Goal: Task Accomplishment & Management: Use online tool/utility

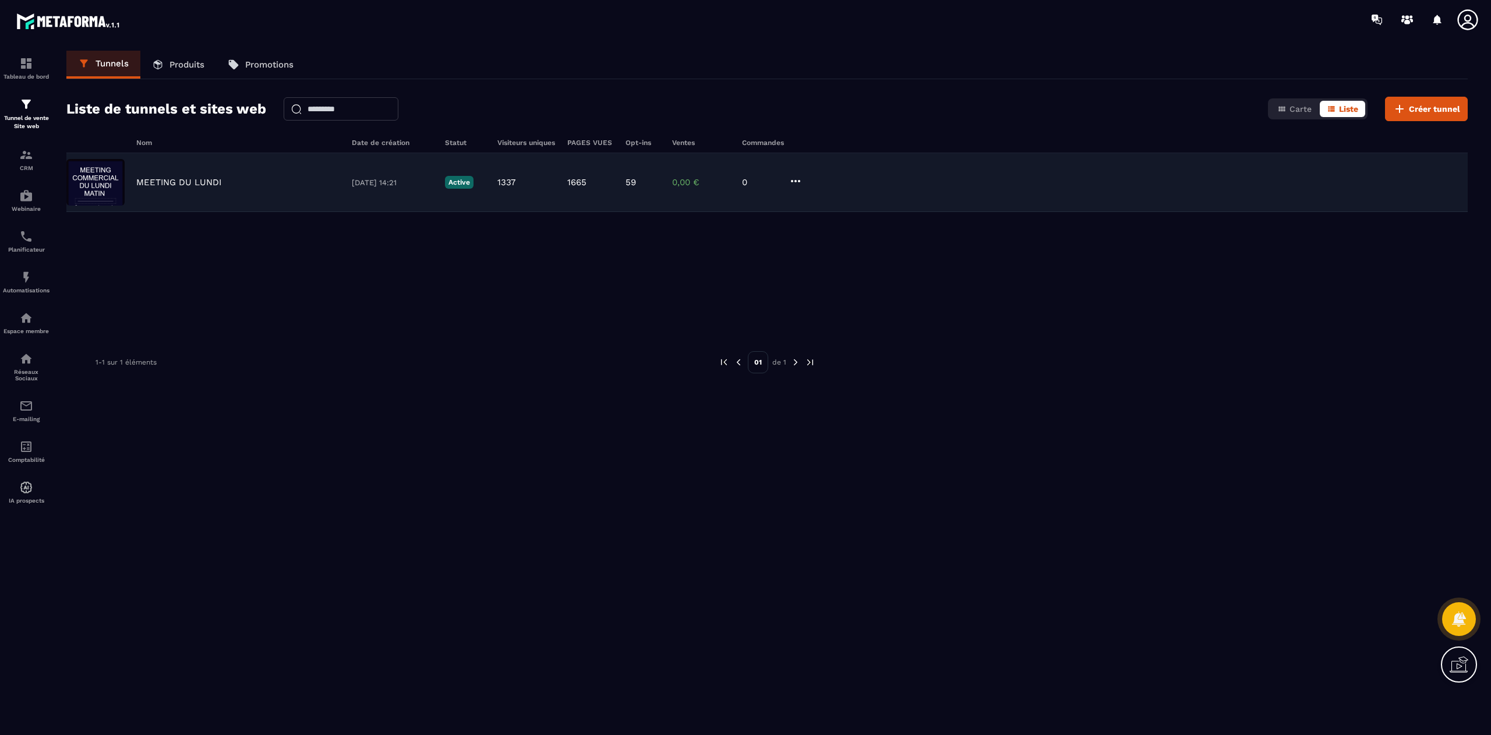
click at [126, 188] on div "MEETING DU [DATE] 14:21 Active 1337 1665 59 0,00 € 0" at bounding box center [767, 182] width 1402 height 59
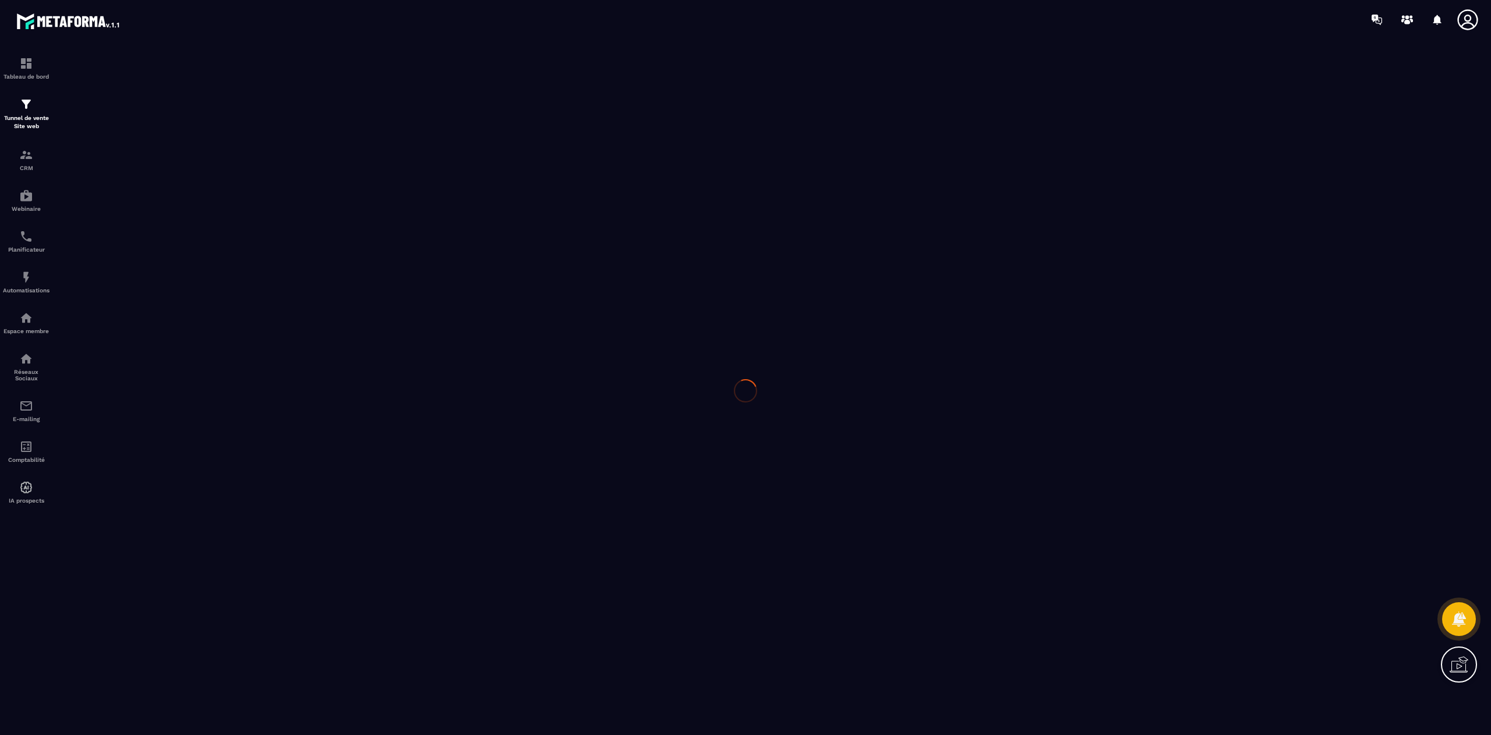
click at [105, 188] on div at bounding box center [745, 390] width 1491 height 703
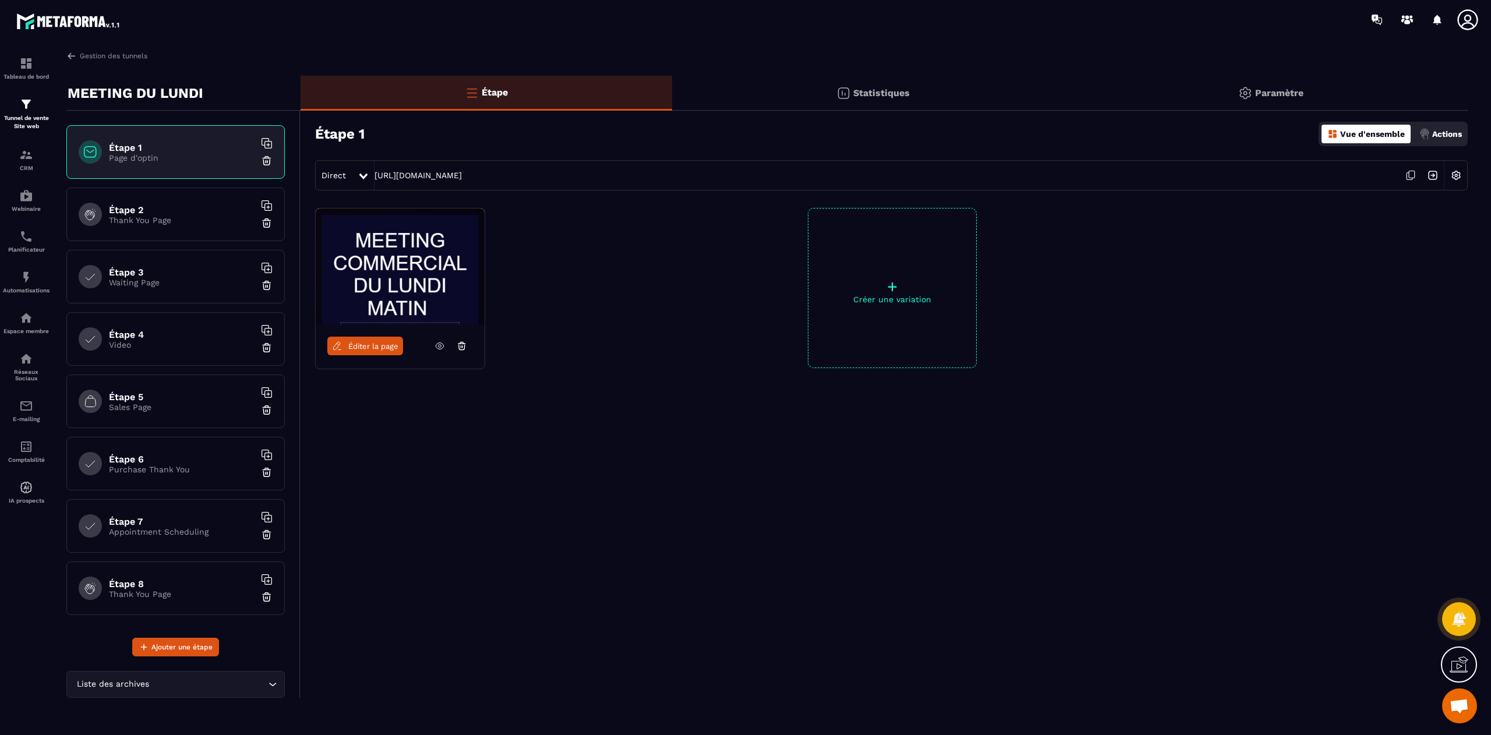
scroll to position [9035, 0]
click at [408, 273] on img at bounding box center [400, 267] width 169 height 117
click at [140, 221] on p "Thank You Page" at bounding box center [182, 220] width 146 height 9
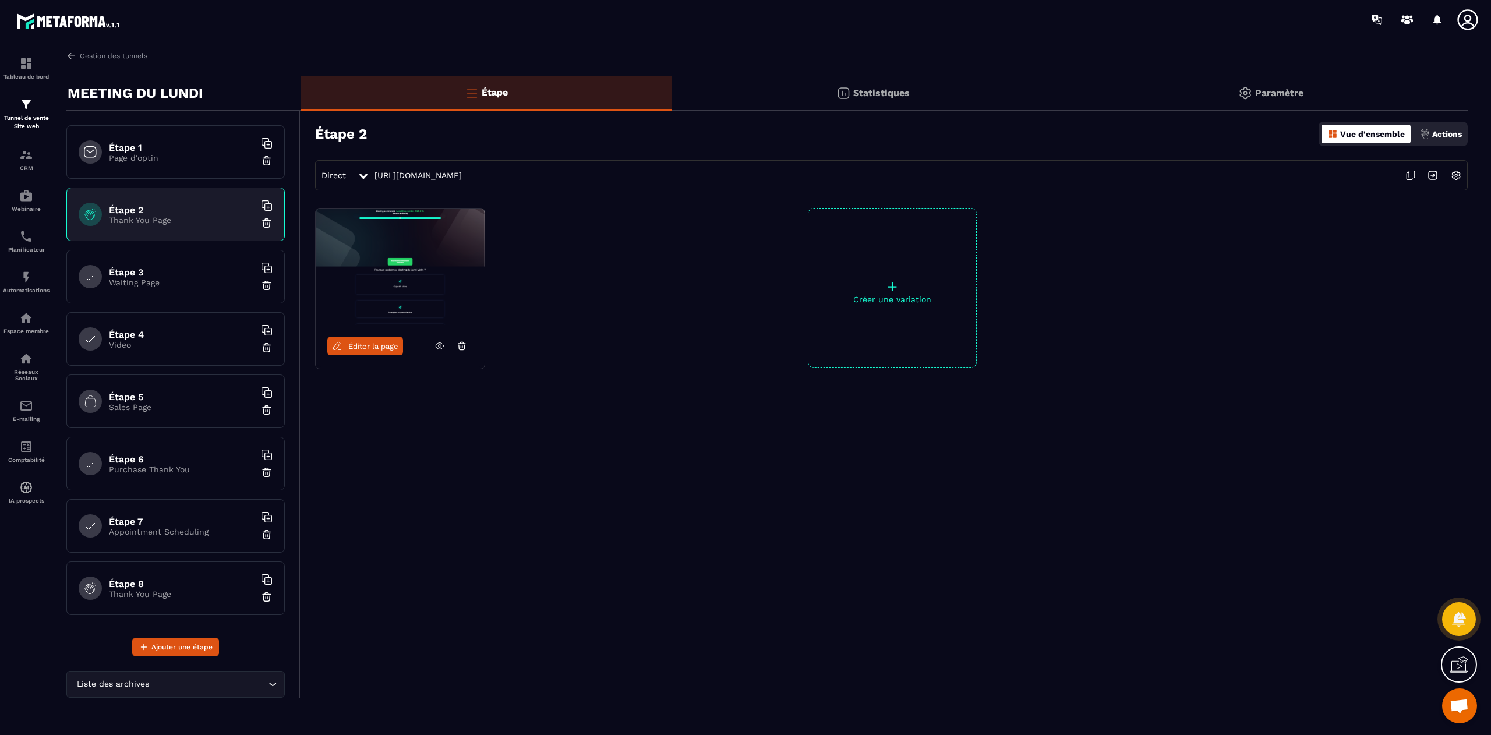
click at [141, 139] on div "Étape 1 Page d'optin" at bounding box center [175, 152] width 218 height 54
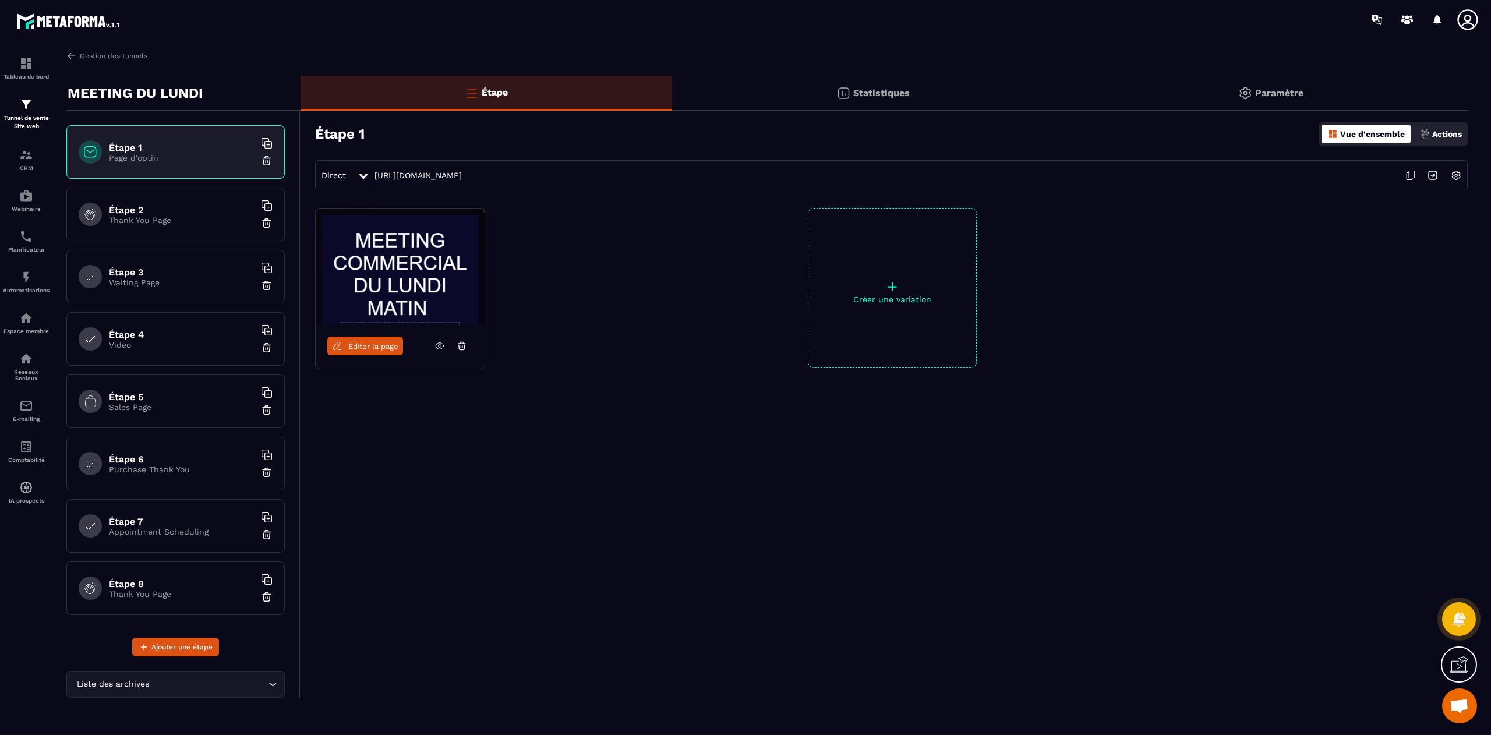
click at [367, 346] on span "Éditer la page" at bounding box center [373, 346] width 50 height 9
